Goal: Task Accomplishment & Management: Use online tool/utility

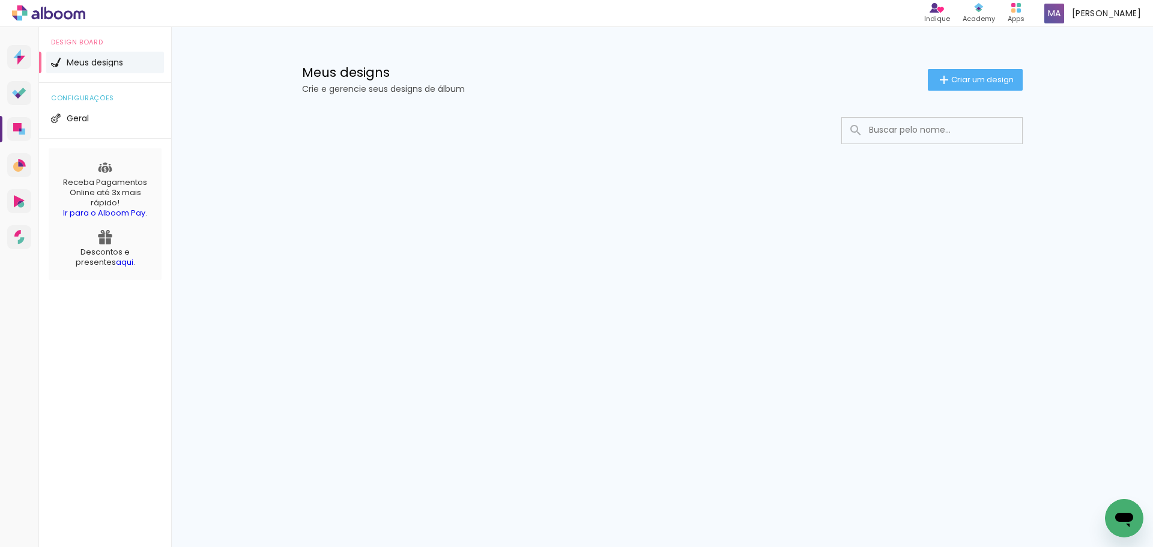
drag, startPoint x: 865, startPoint y: 123, endPoint x: 873, endPoint y: 130, distance: 11.0
click at [867, 127] on input at bounding box center [948, 130] width 171 height 25
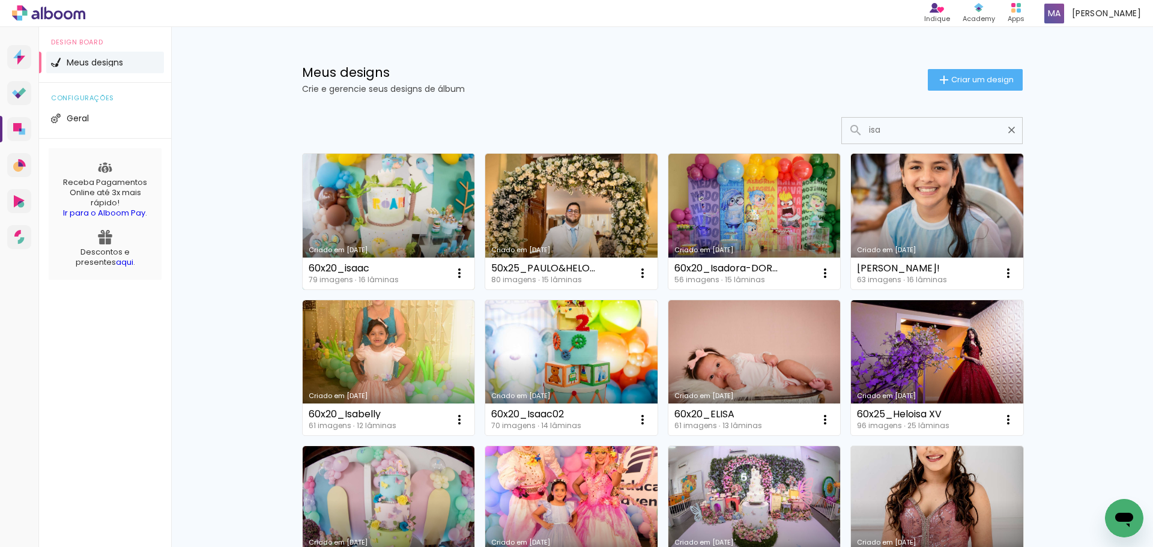
type input "isa"
type paper-input "isa"
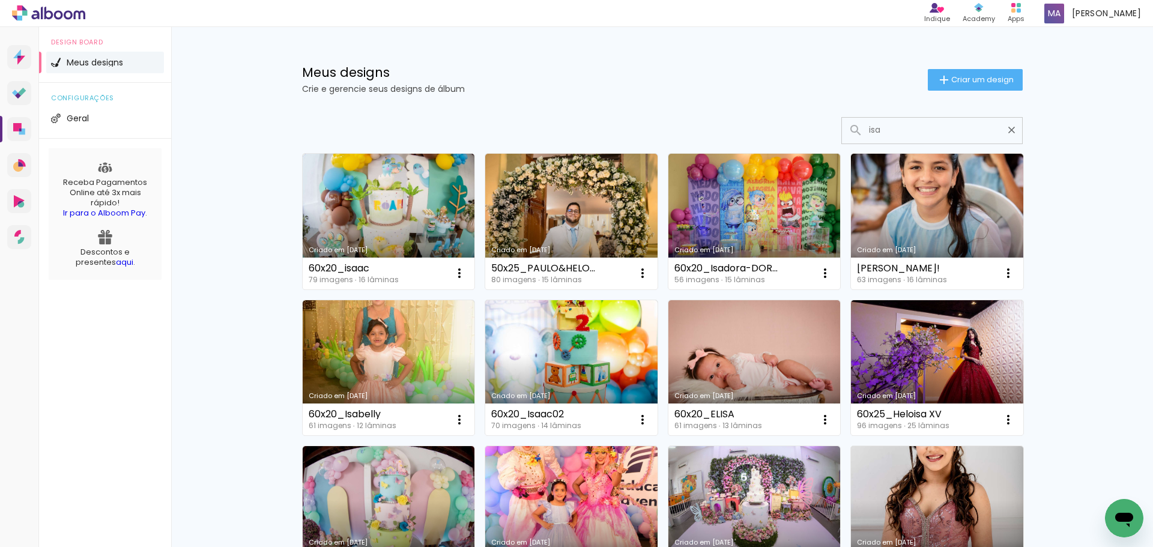
click at [378, 205] on link "Criado em [DATE]" at bounding box center [389, 222] width 172 height 136
